Goal: Transaction & Acquisition: Purchase product/service

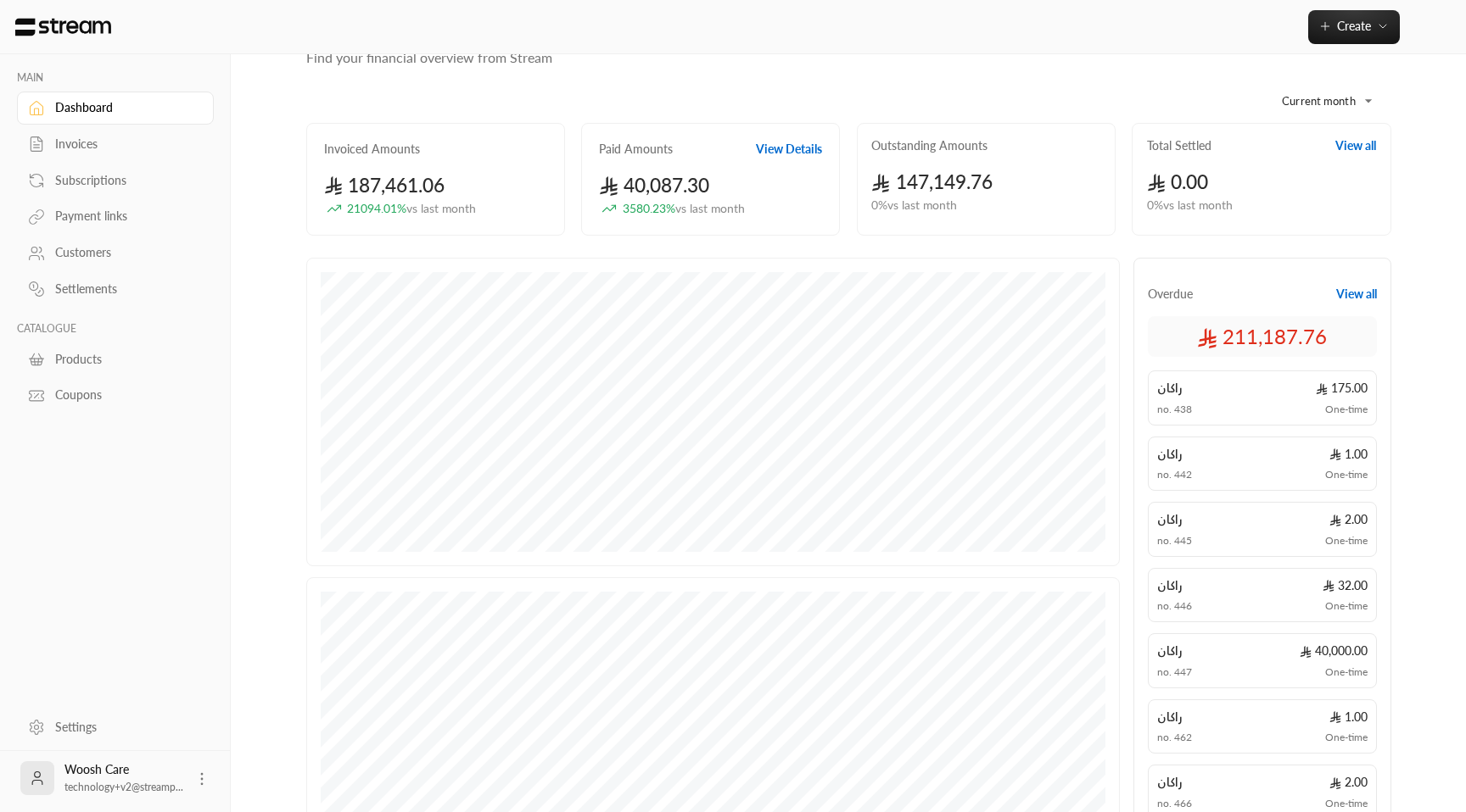
scroll to position [63, 0]
click at [1353, 292] on button "View all" at bounding box center [1356, 292] width 41 height 17
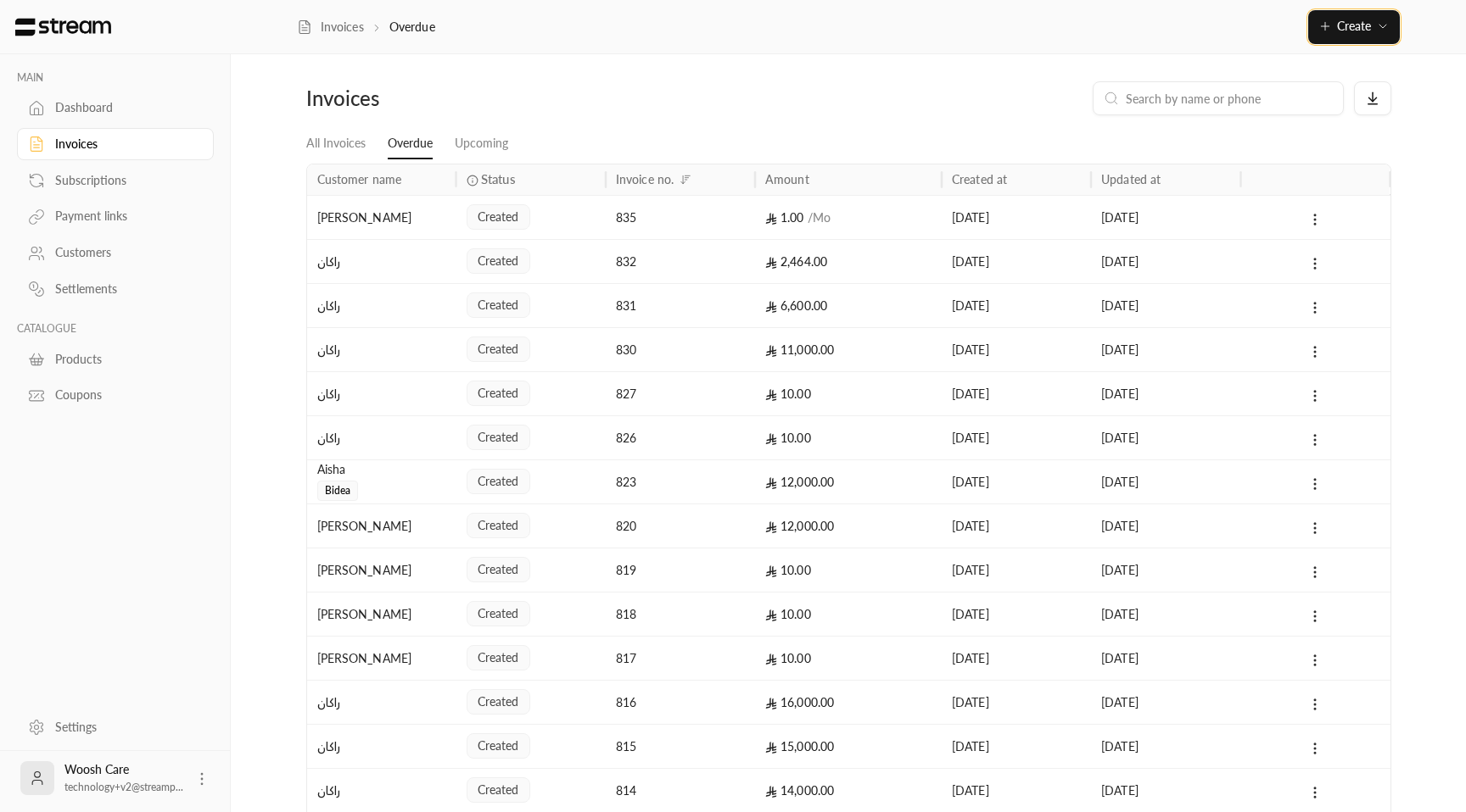
click at [1353, 24] on span "Create" at bounding box center [1353, 26] width 34 height 15
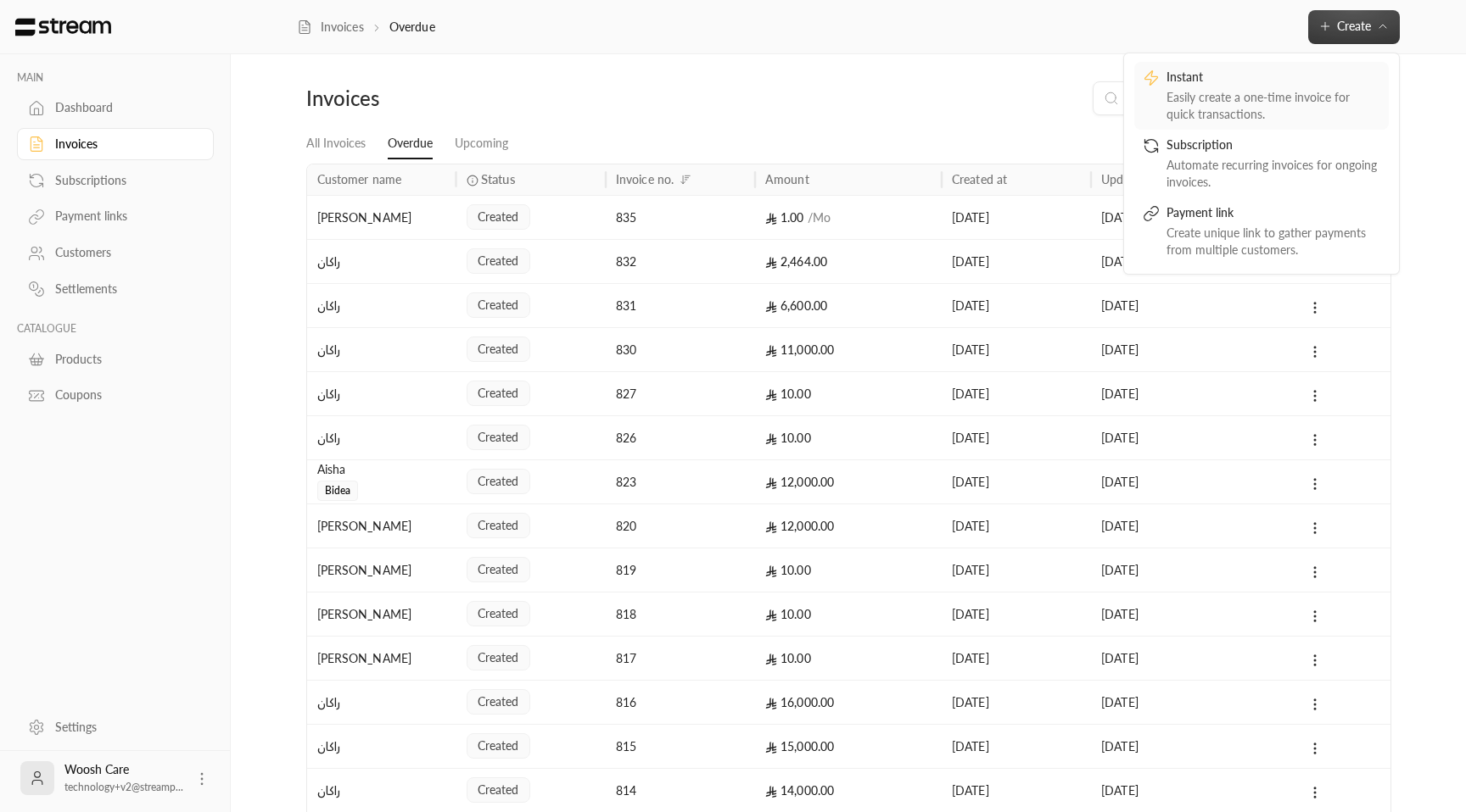
click at [1224, 98] on div "Easily create a one-time invoice for quick transactions." at bounding box center [1273, 106] width 214 height 34
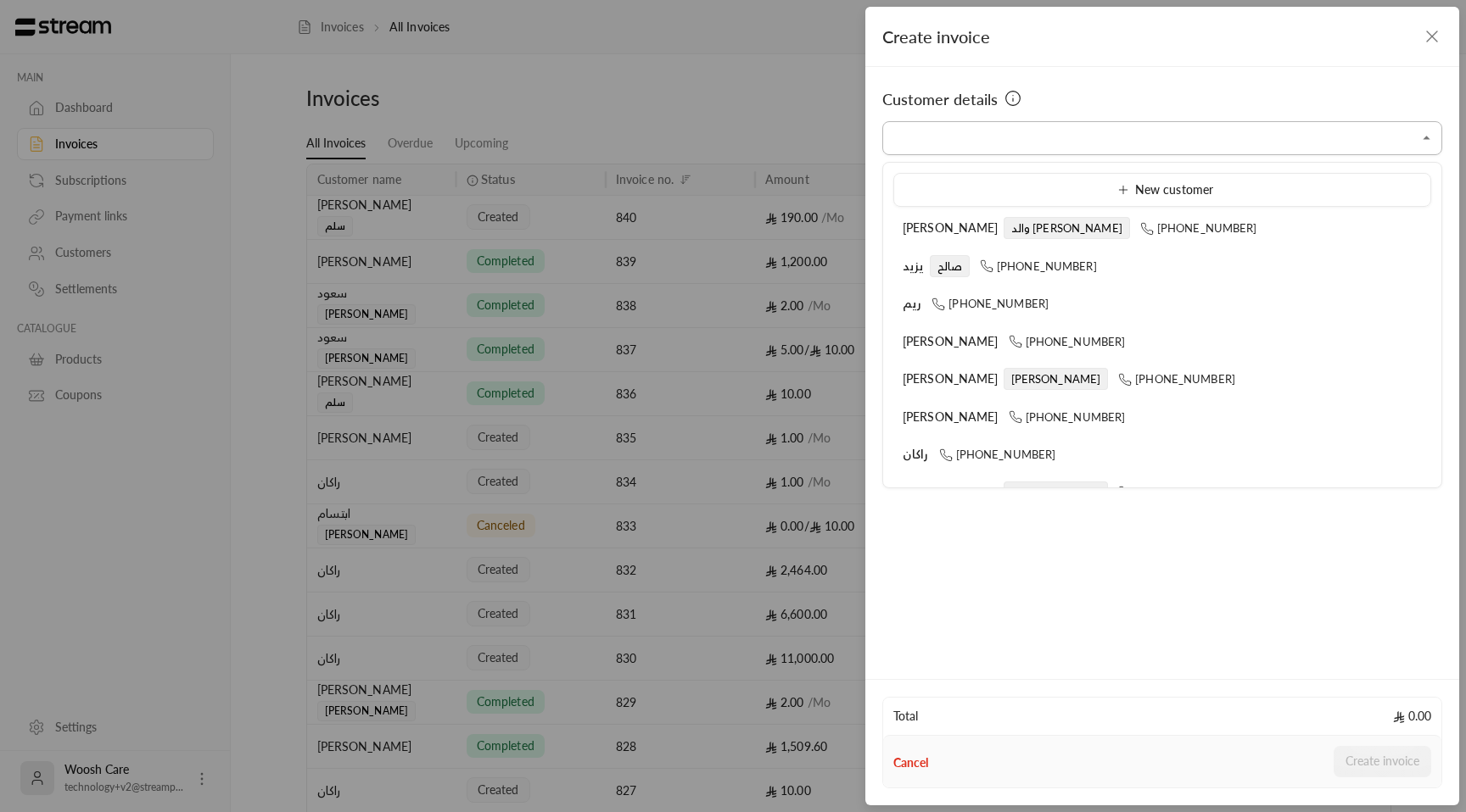
click at [1052, 131] on input "Select customer" at bounding box center [1162, 139] width 559 height 29
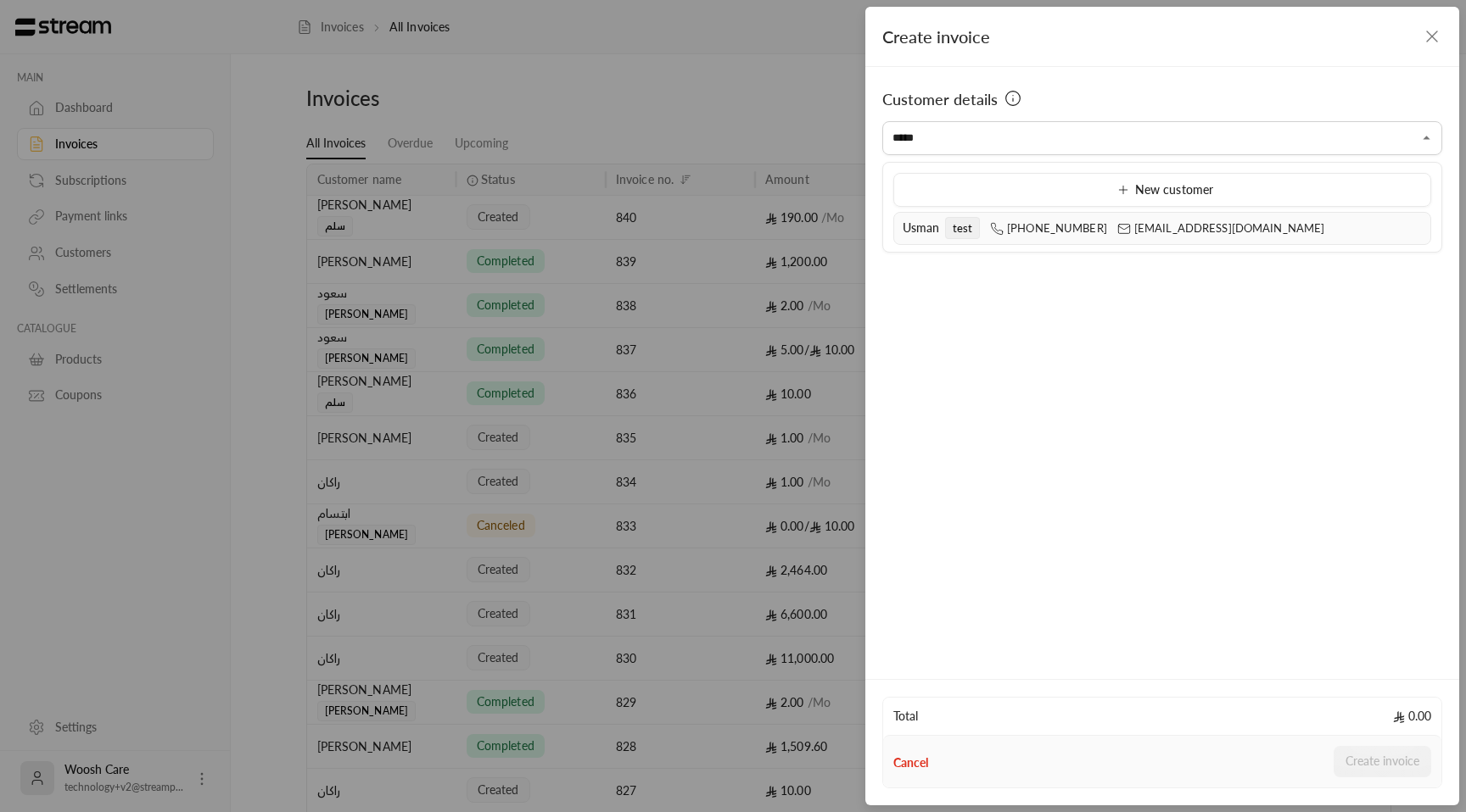
click at [988, 236] on li "Usman test [PHONE_NUMBER] [EMAIL_ADDRESS][DOMAIN_NAME]" at bounding box center [1161, 229] width 538 height 33
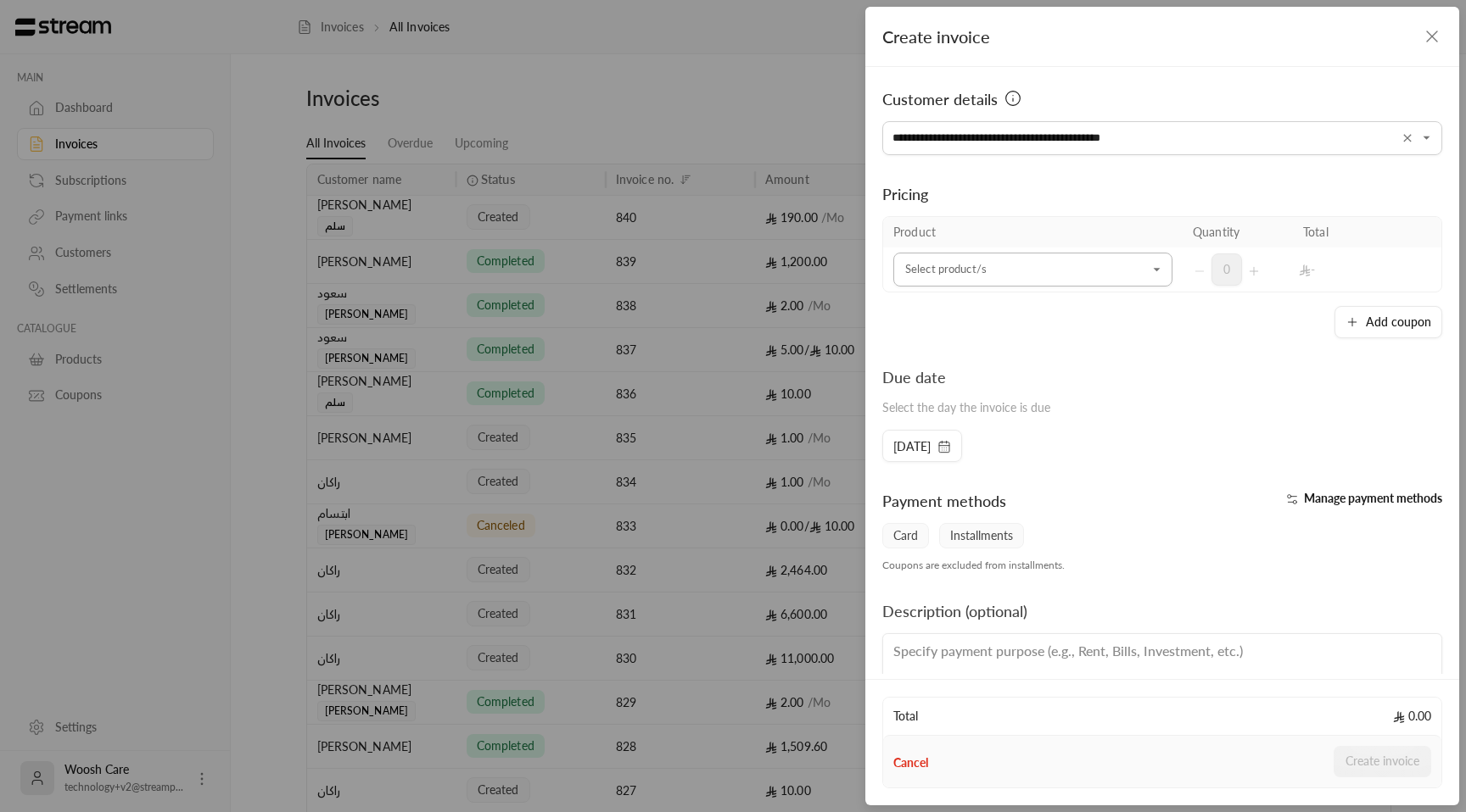
type input "**********"
click at [1095, 279] on input "Select customer" at bounding box center [1032, 270] width 279 height 29
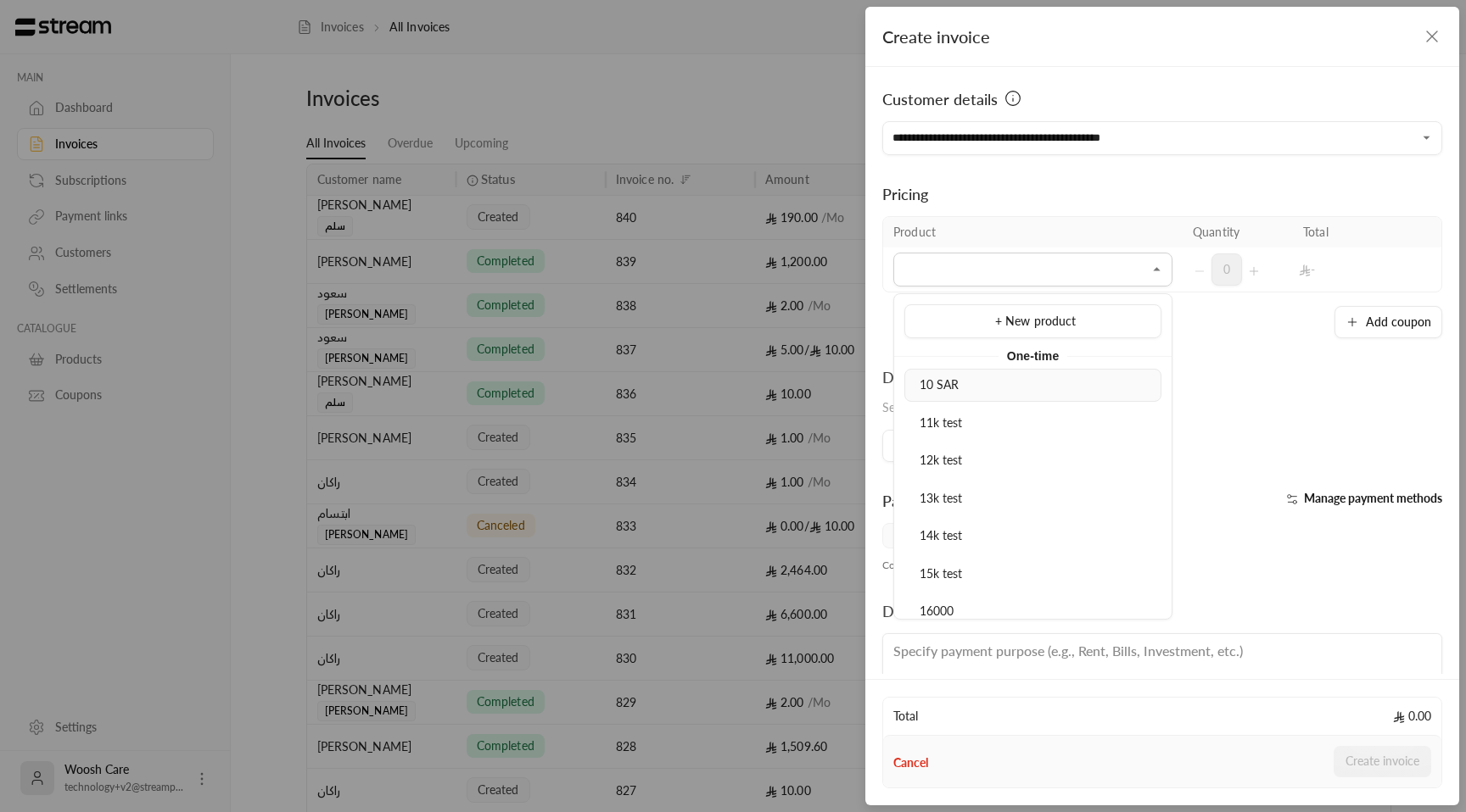
click at [1003, 381] on div "10 SAR" at bounding box center [1032, 385] width 238 height 18
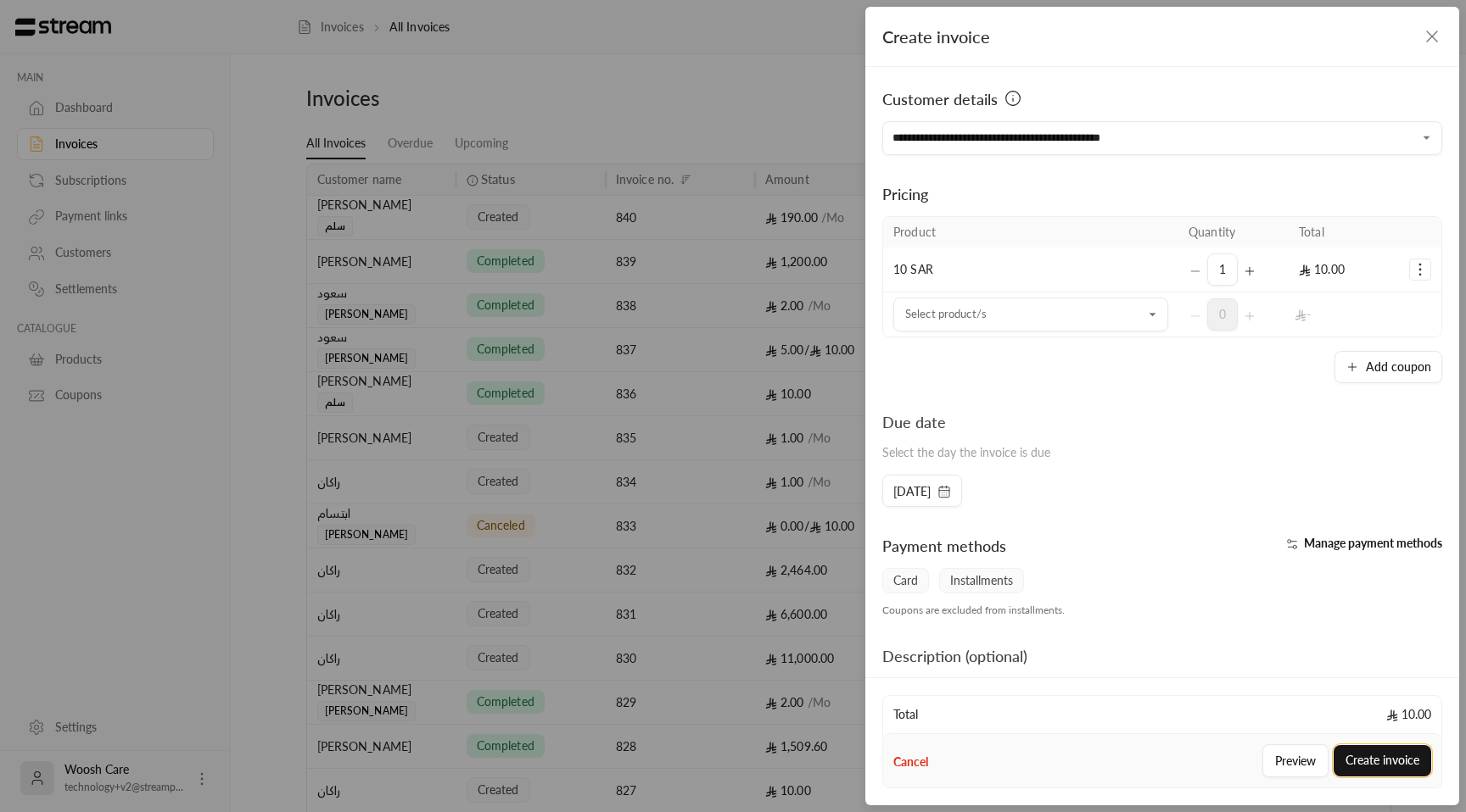
click at [1395, 764] on button "Create invoice" at bounding box center [1382, 761] width 98 height 31
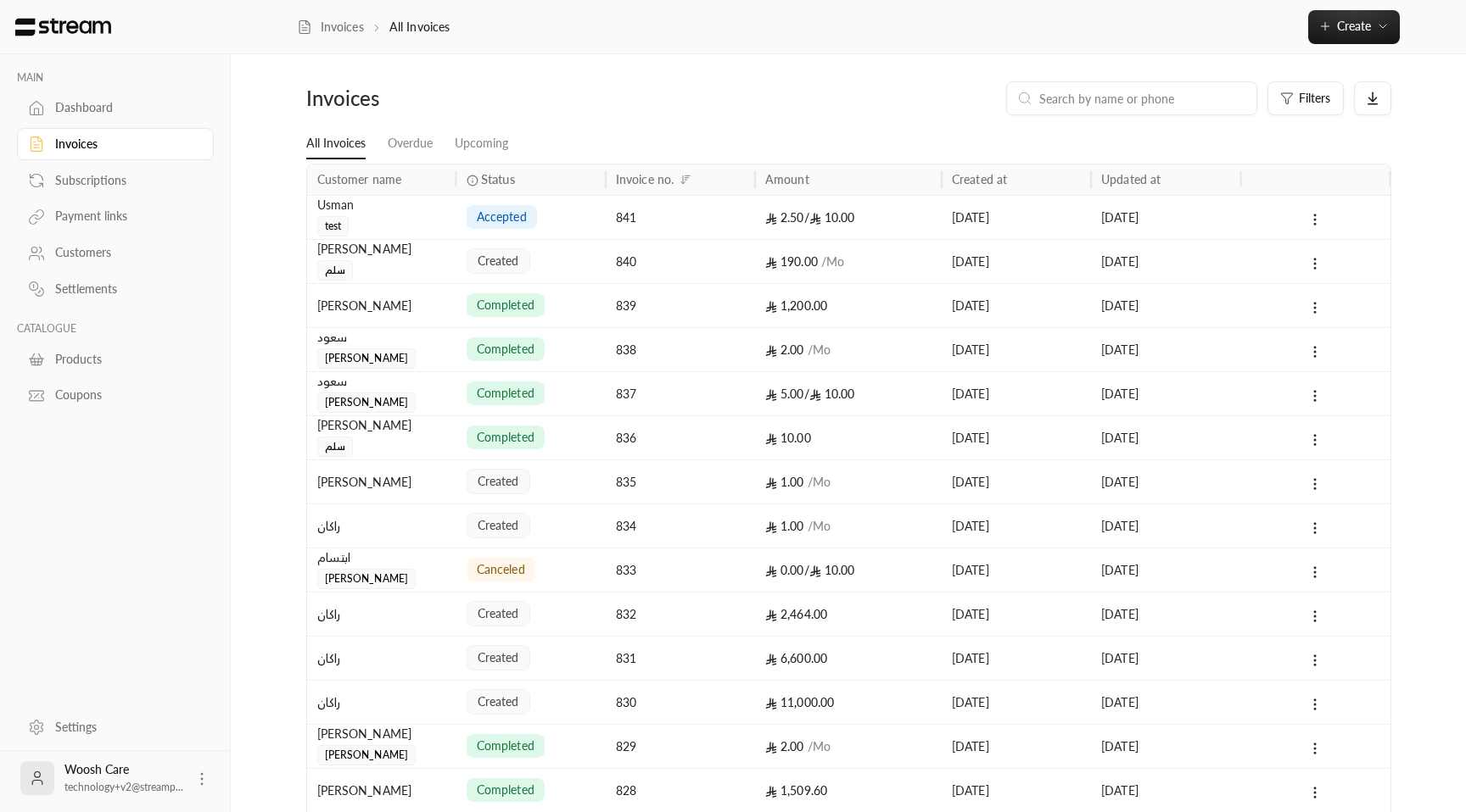
click at [106, 217] on div "Payment links" at bounding box center [124, 216] width 138 height 17
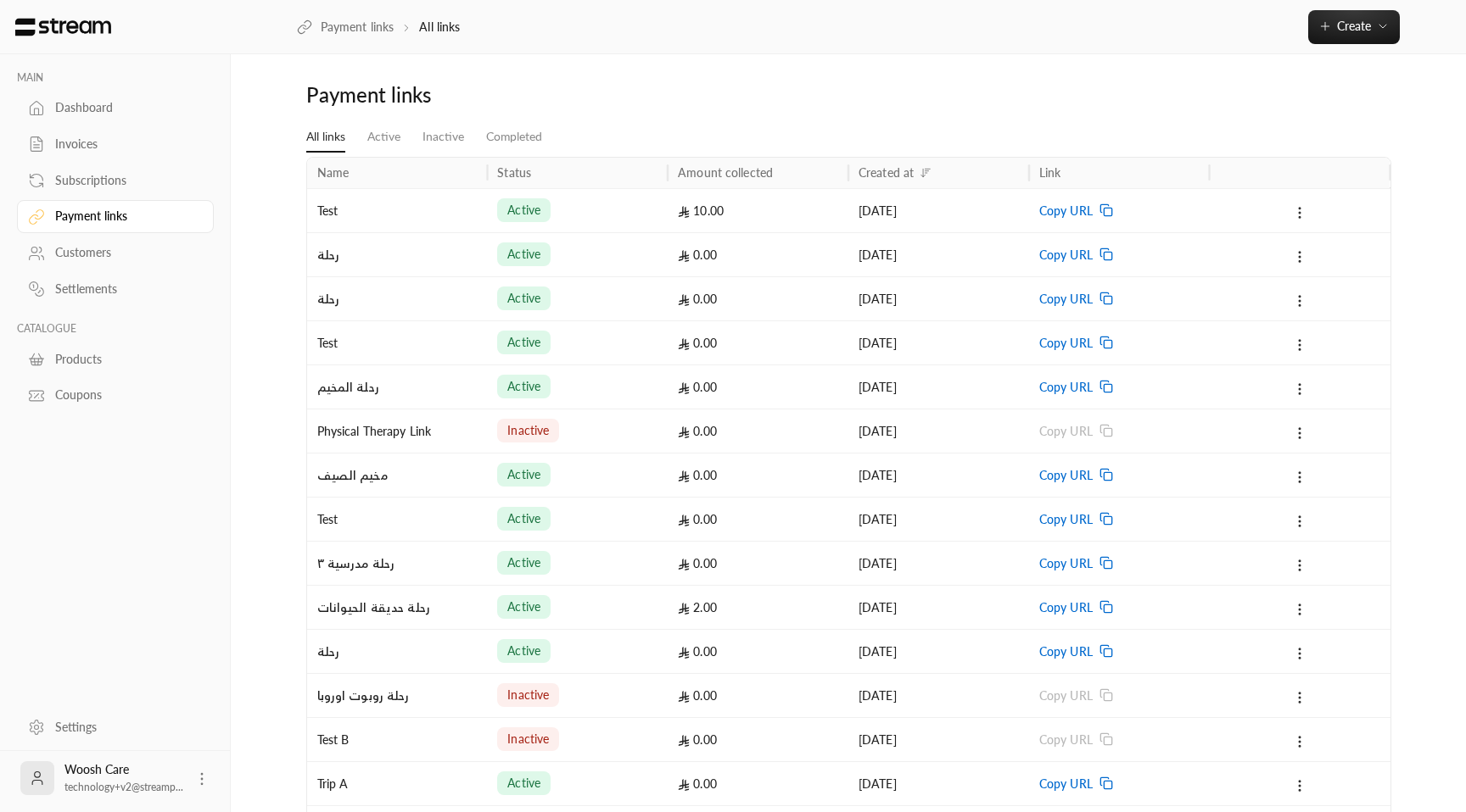
click at [1084, 207] on span "Copy URL" at bounding box center [1066, 210] width 54 height 43
click at [1062, 215] on span "Copy URL" at bounding box center [1066, 210] width 54 height 43
click at [1079, 217] on span "Copy URL" at bounding box center [1066, 210] width 54 height 43
click at [1082, 216] on span "Copy URL" at bounding box center [1066, 210] width 54 height 43
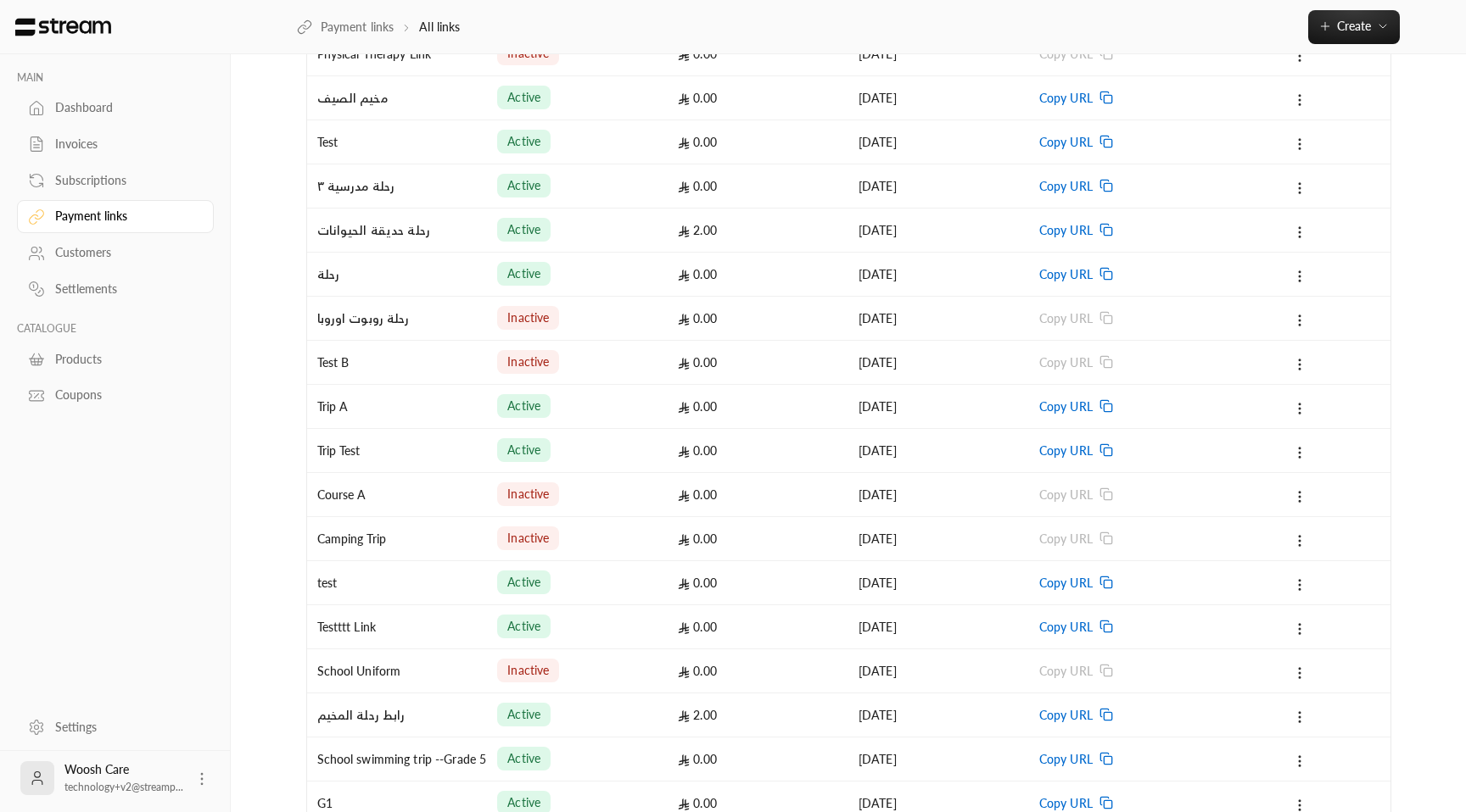
scroll to position [341, 0]
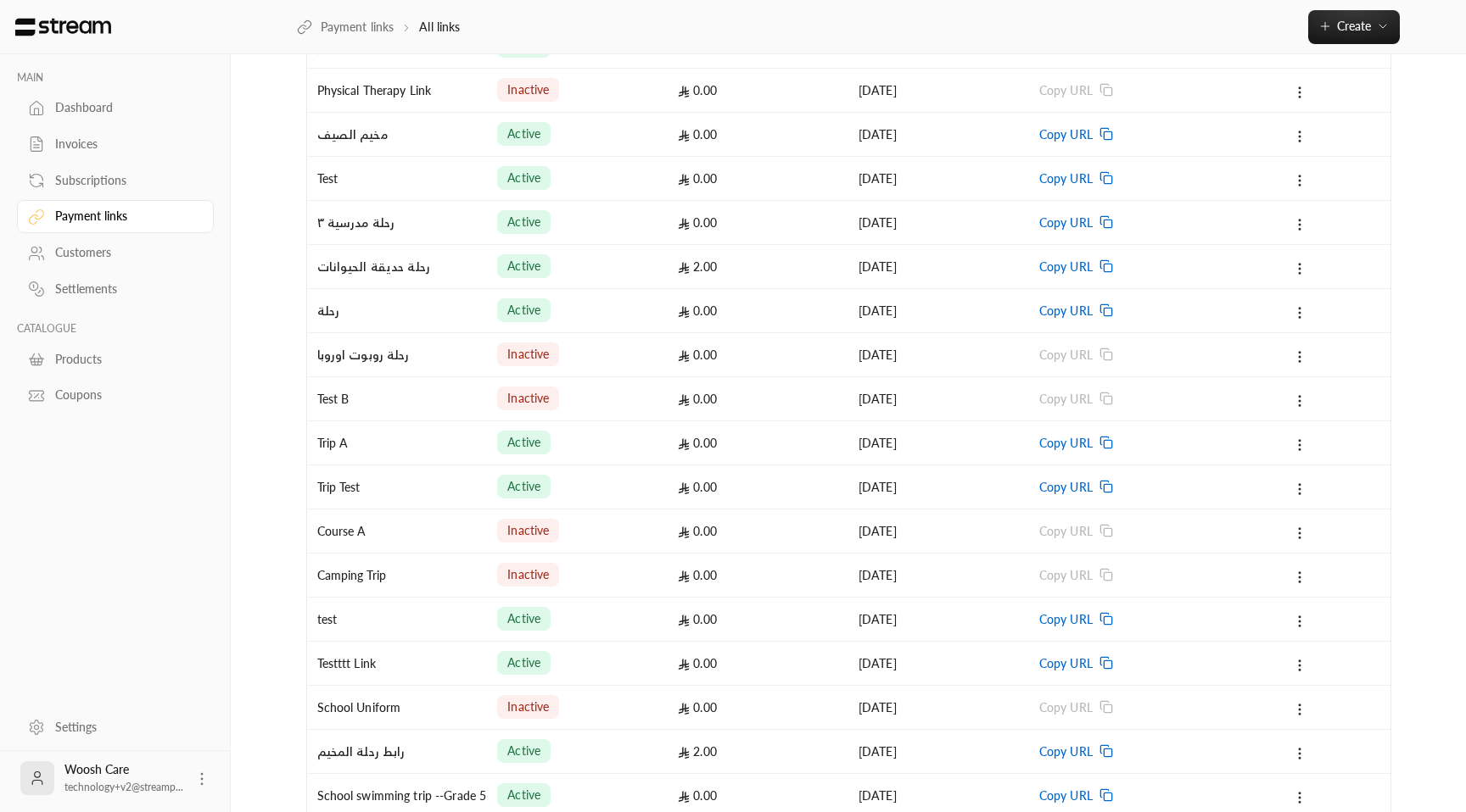
click at [1075, 272] on span "Copy URL" at bounding box center [1066, 267] width 54 height 43
